Goal: Ask a question

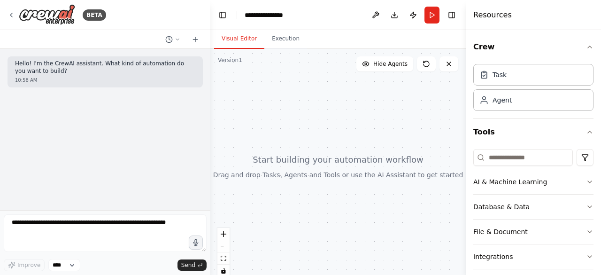
click at [301, 104] on div at bounding box center [337, 166] width 255 height 235
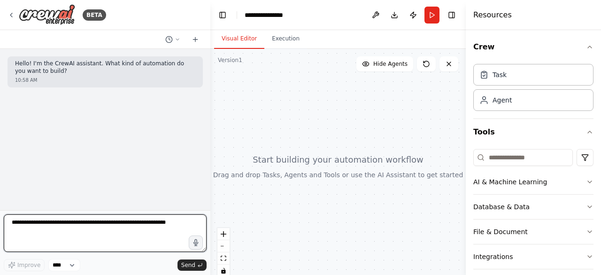
click at [61, 226] on textarea at bounding box center [105, 233] width 203 height 38
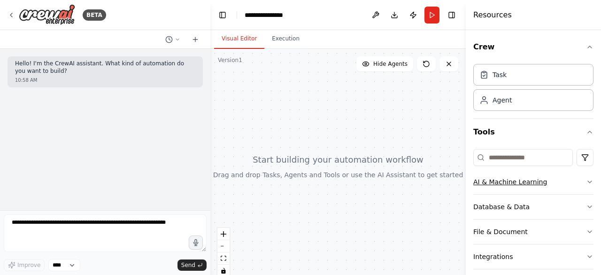
click at [588, 182] on icon "button" at bounding box center [590, 182] width 4 height 2
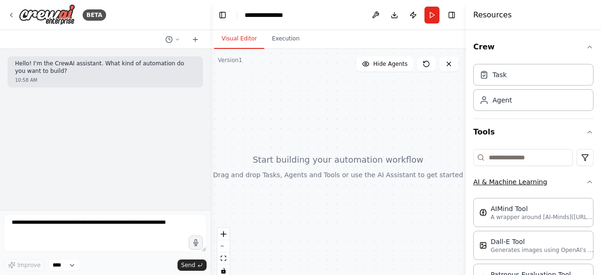
click at [586, 182] on icon "button" at bounding box center [590, 182] width 8 height 8
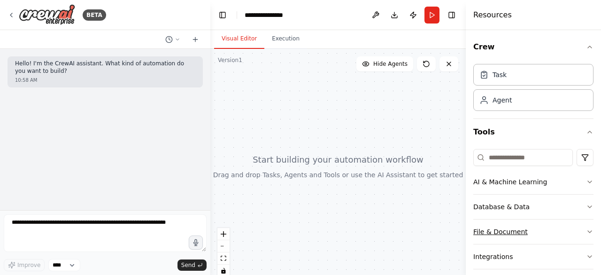
click at [586, 232] on icon "button" at bounding box center [590, 232] width 8 height 8
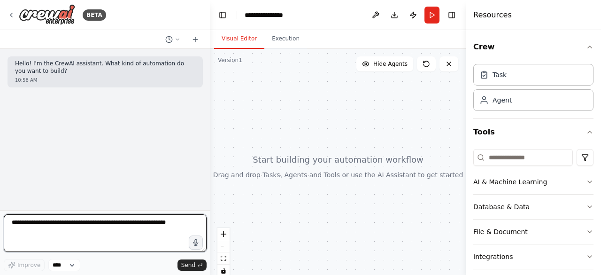
click at [55, 227] on textarea at bounding box center [105, 233] width 203 height 38
type textarea "**********"
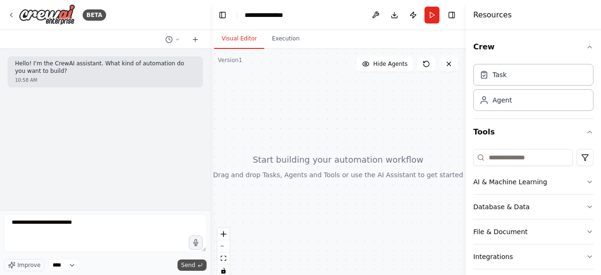
click at [194, 259] on button "Send" at bounding box center [192, 264] width 29 height 11
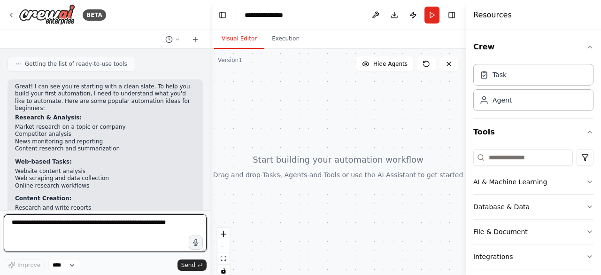
scroll to position [248, 0]
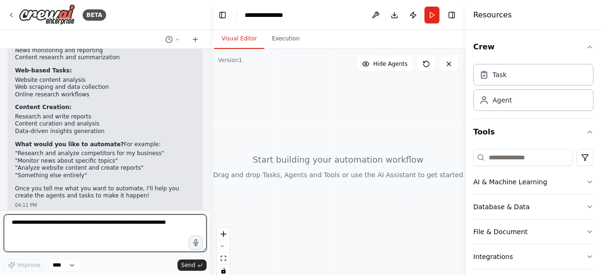
click at [31, 225] on textarea at bounding box center [105, 233] width 203 height 38
click at [28, 226] on textarea at bounding box center [105, 233] width 203 height 38
type textarea "**********"
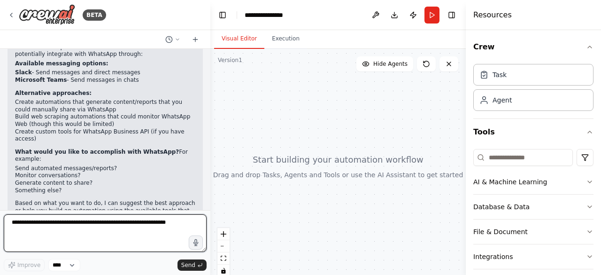
scroll to position [584, 0]
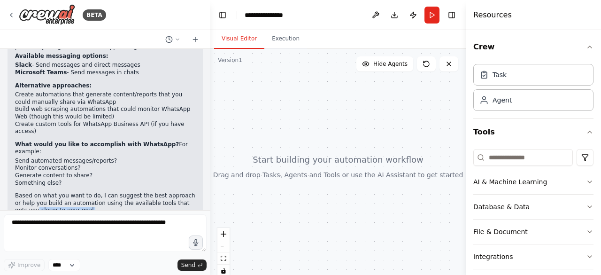
drag, startPoint x: 201, startPoint y: 181, endPoint x: 202, endPoint y: 186, distance: 4.7
click at [202, 186] on div "Hello! I'm the CrewAI assistant. What kind of automation do you want to build? …" at bounding box center [105, 129] width 210 height 161
